Goal: Communication & Community: Ask a question

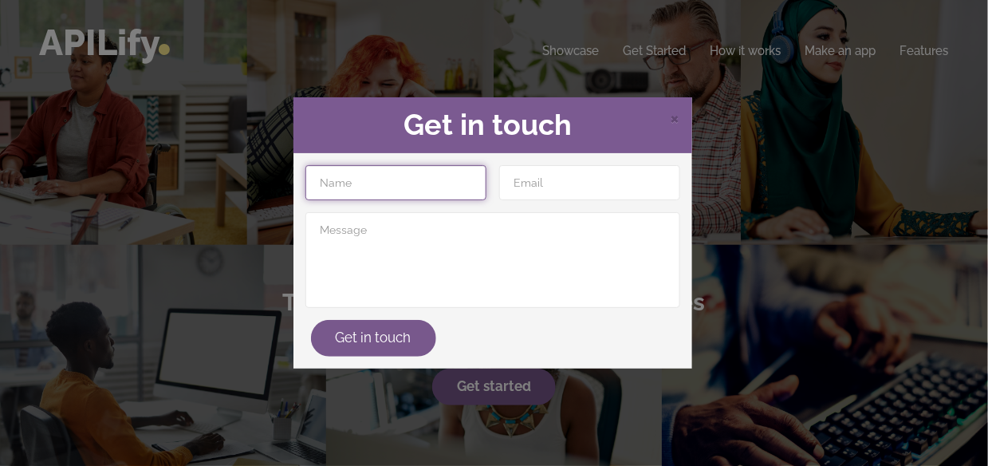
click at [364, 171] on input "text" at bounding box center [395, 182] width 181 height 35
type input "SALVA"
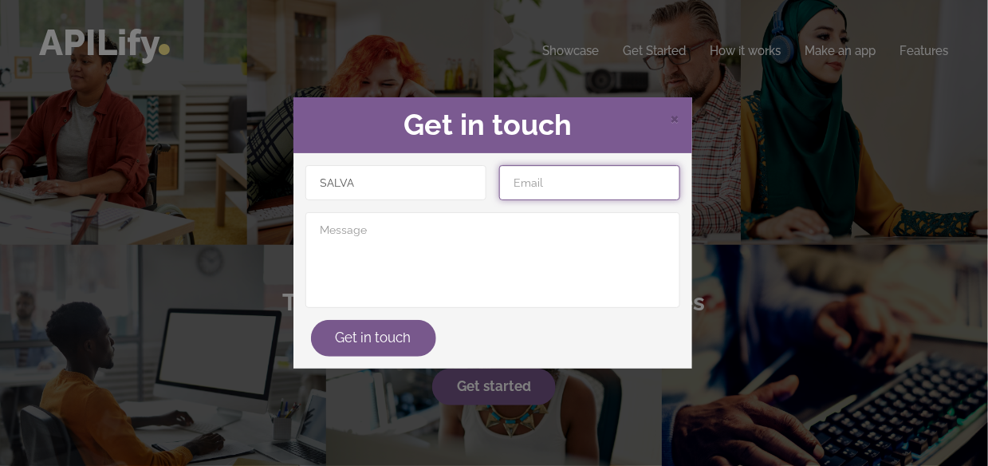
paste input "[EMAIL_ADDRESS][DOMAIN_NAME]"
type input "[EMAIL_ADDRESS][DOMAIN_NAME]"
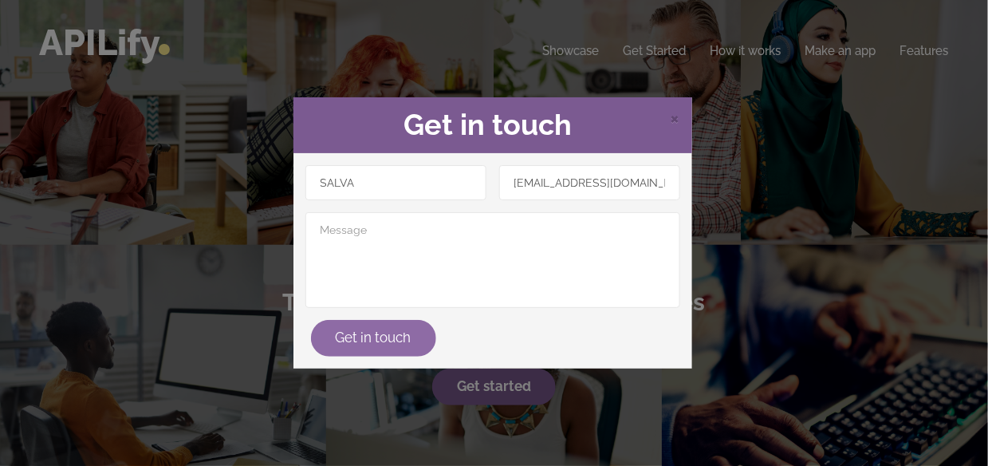
click at [380, 346] on button "Get in touch" at bounding box center [373, 338] width 125 height 37
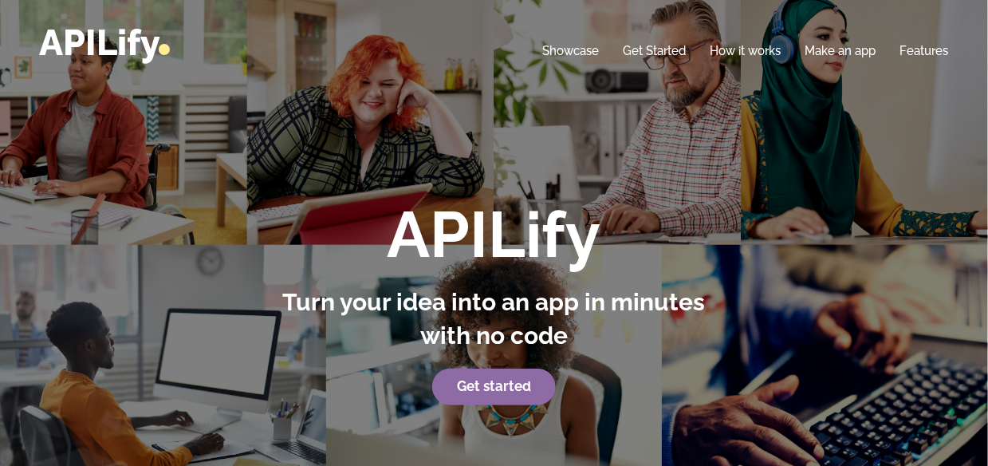
click at [446, 375] on link "Get started" at bounding box center [494, 386] width 124 height 37
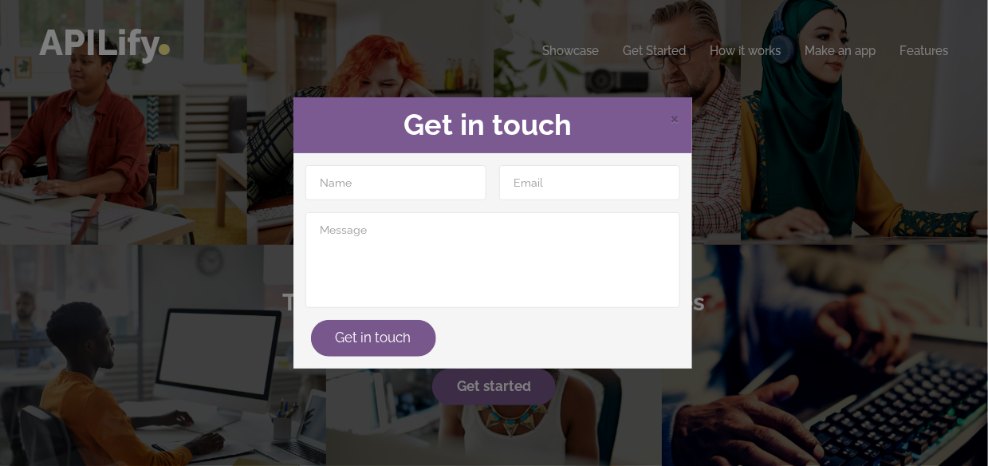
click at [680, 120] on div "× Get in touch" at bounding box center [492, 125] width 399 height 56
click at [673, 119] on span "×" at bounding box center [675, 117] width 10 height 24
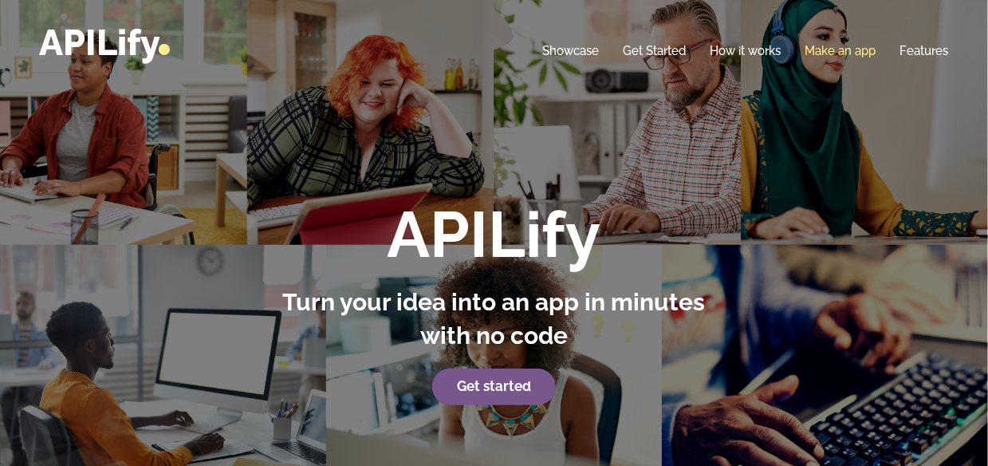
click at [827, 48] on link "Make an app" at bounding box center [840, 51] width 71 height 16
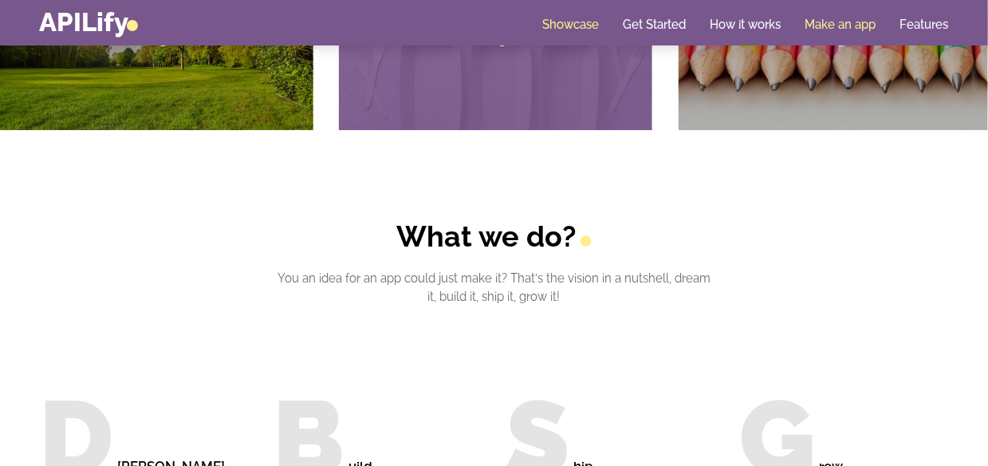
scroll to position [1274, 0]
